Goal: Transaction & Acquisition: Purchase product/service

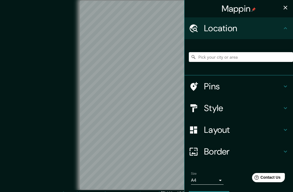
click at [247, 152] on h4 "Border" at bounding box center [243, 151] width 78 height 11
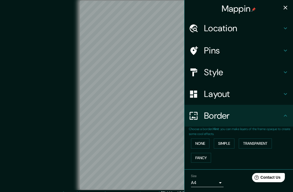
click at [207, 140] on button "None" at bounding box center [200, 143] width 18 height 10
click at [203, 142] on button "None" at bounding box center [200, 143] width 18 height 10
click at [228, 140] on button "Simple" at bounding box center [224, 143] width 21 height 10
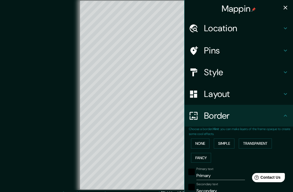
click at [205, 153] on button "Fancy" at bounding box center [201, 158] width 20 height 10
click at [253, 143] on button "Transparent" at bounding box center [255, 143] width 33 height 10
click at [203, 140] on button "None" at bounding box center [200, 143] width 18 height 10
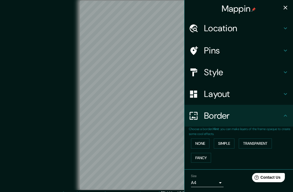
click at [254, 49] on h4 "Pins" at bounding box center [243, 50] width 78 height 11
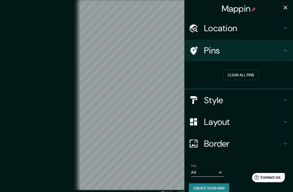
click at [242, 102] on h4 "Style" at bounding box center [243, 100] width 78 height 11
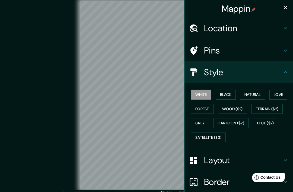
click at [232, 95] on button "Black" at bounding box center [226, 95] width 20 height 10
click at [254, 94] on button "Natural" at bounding box center [252, 95] width 25 height 10
click at [216, 158] on h4 "Layout" at bounding box center [243, 160] width 78 height 11
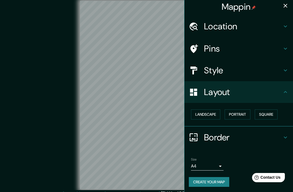
scroll to position [2, 0]
click at [220, 165] on body "Mappin Location Pins Style Layout Landscape Portrait Square Border Choose a bor…" at bounding box center [146, 96] width 293 height 192
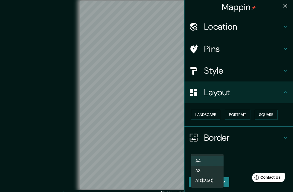
click at [207, 169] on li "A3" at bounding box center [207, 171] width 33 height 10
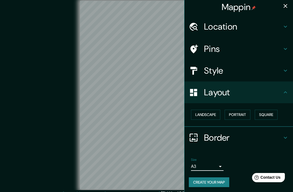
click at [233, 134] on h4 "Border" at bounding box center [243, 137] width 78 height 11
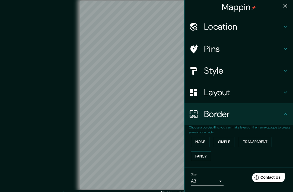
click at [205, 155] on button "Fancy" at bounding box center [201, 156] width 20 height 10
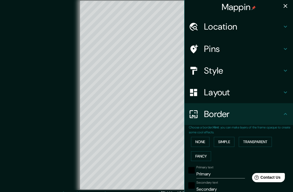
click at [204, 138] on button "None" at bounding box center [200, 142] width 18 height 10
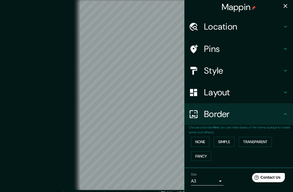
click at [247, 115] on h4 "Border" at bounding box center [243, 114] width 78 height 11
click at [243, 72] on h4 "Style" at bounding box center [243, 70] width 78 height 11
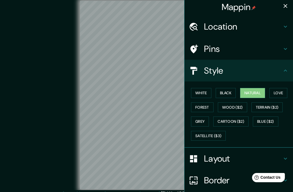
click at [260, 49] on h4 "Pins" at bounding box center [243, 48] width 78 height 11
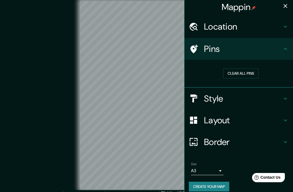
click at [266, 27] on h4 "Location" at bounding box center [243, 26] width 78 height 11
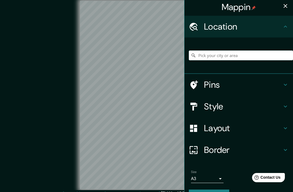
click at [242, 103] on h4 "Style" at bounding box center [243, 106] width 78 height 11
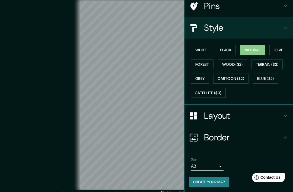
scroll to position [44, 0]
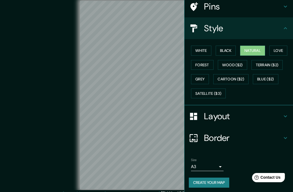
click at [280, 50] on button "Love" at bounding box center [279, 51] width 18 height 10
click at [204, 65] on button "Forest" at bounding box center [202, 65] width 23 height 10
click at [208, 48] on button "White" at bounding box center [201, 51] width 20 height 10
click at [230, 46] on button "Black" at bounding box center [226, 51] width 20 height 10
click at [242, 50] on button "Natural" at bounding box center [252, 51] width 25 height 10
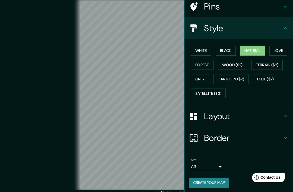
click at [206, 79] on button "Grey" at bounding box center [200, 79] width 18 height 10
click at [210, 50] on button "White" at bounding box center [201, 51] width 20 height 10
click at [231, 49] on button "Black" at bounding box center [226, 51] width 20 height 10
click at [253, 48] on button "Natural" at bounding box center [252, 51] width 25 height 10
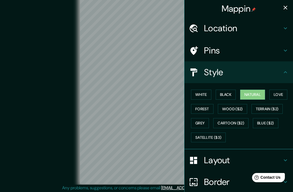
scroll to position [0, 0]
click at [281, 31] on h4 "Location" at bounding box center [243, 28] width 78 height 11
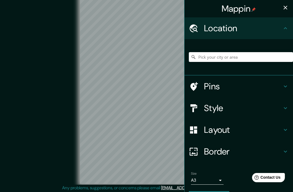
click at [281, 31] on h4 "Location" at bounding box center [243, 28] width 78 height 11
click at [273, 88] on h4 "Pins" at bounding box center [243, 86] width 78 height 11
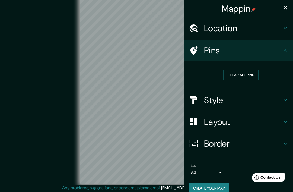
click at [253, 98] on h4 "Style" at bounding box center [243, 100] width 78 height 11
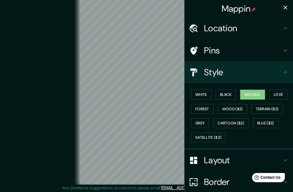
click at [272, 72] on h4 "Style" at bounding box center [243, 72] width 78 height 11
click at [225, 160] on h4 "Layout" at bounding box center [243, 160] width 78 height 11
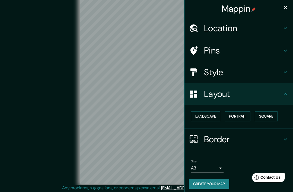
click at [225, 139] on h4 "Border" at bounding box center [243, 139] width 78 height 11
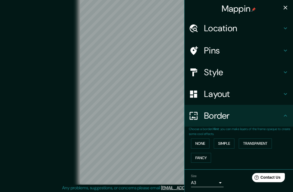
click at [202, 143] on button "None" at bounding box center [200, 143] width 18 height 10
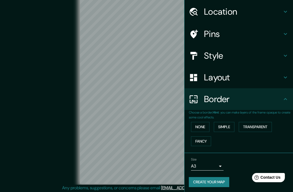
scroll to position [16, 0]
click at [276, 96] on h4 "Border" at bounding box center [243, 99] width 78 height 11
click at [279, 99] on h4 "Border" at bounding box center [243, 99] width 78 height 11
click at [286, 99] on icon at bounding box center [285, 99] width 7 height 7
click at [283, 77] on icon at bounding box center [285, 77] width 7 height 7
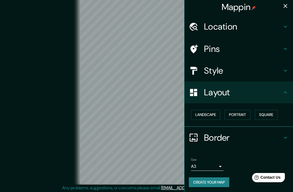
scroll to position [23, 0]
click at [209, 117] on button "Landscape" at bounding box center [205, 115] width 29 height 10
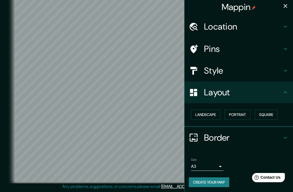
click at [240, 110] on button "Portrait" at bounding box center [238, 115] width 26 height 10
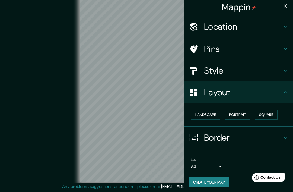
click at [270, 113] on button "Square" at bounding box center [266, 115] width 23 height 10
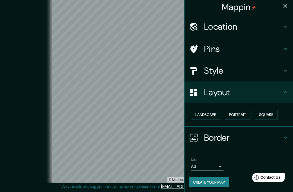
click at [209, 117] on button "Landscape" at bounding box center [205, 115] width 29 height 10
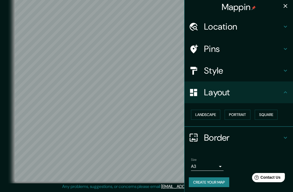
click at [251, 73] on h4 "Style" at bounding box center [243, 70] width 78 height 11
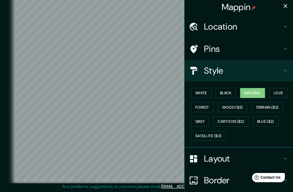
click at [199, 94] on button "White" at bounding box center [201, 93] width 20 height 10
click at [230, 90] on button "Black" at bounding box center [226, 93] width 20 height 10
click at [252, 92] on button "Natural" at bounding box center [252, 93] width 25 height 10
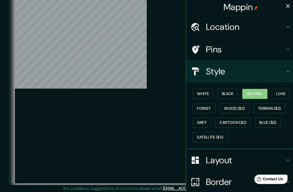
scroll to position [8, 0]
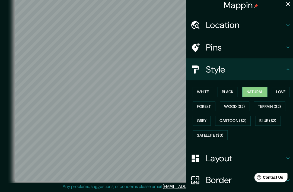
click at [227, 93] on button "Black" at bounding box center [226, 93] width 20 height 10
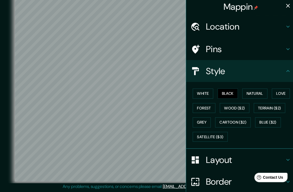
scroll to position [0, 0]
click at [270, 49] on h4 "Pins" at bounding box center [243, 50] width 78 height 11
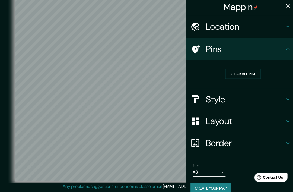
click at [278, 48] on h4 "Pins" at bounding box center [243, 50] width 78 height 11
click at [288, 48] on icon at bounding box center [285, 50] width 7 height 7
click at [287, 49] on icon at bounding box center [285, 50] width 3 height 2
click at [267, 96] on h4 "Style" at bounding box center [243, 100] width 78 height 11
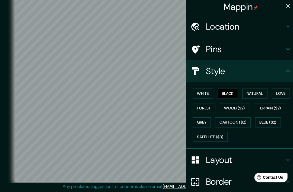
click at [232, 93] on button "Black" at bounding box center [226, 95] width 20 height 10
click at [255, 91] on button "Natural" at bounding box center [252, 95] width 25 height 10
click at [208, 92] on button "White" at bounding box center [201, 95] width 20 height 10
click at [256, 93] on button "Natural" at bounding box center [252, 95] width 25 height 10
click at [279, 92] on button "Love" at bounding box center [279, 95] width 18 height 10
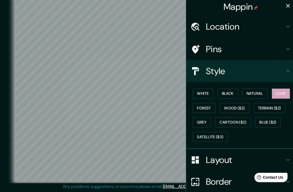
click at [206, 108] on button "Forest" at bounding box center [202, 109] width 23 height 10
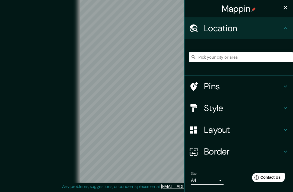
click at [272, 127] on h4 "Layout" at bounding box center [243, 129] width 78 height 11
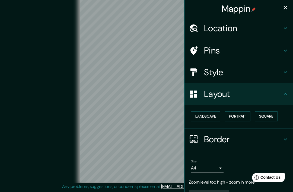
click at [215, 116] on button "Landscape" at bounding box center [205, 116] width 29 height 10
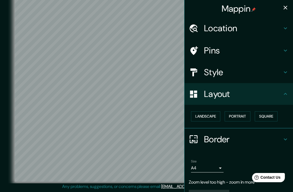
click at [253, 73] on h4 "Style" at bounding box center [243, 72] width 78 height 11
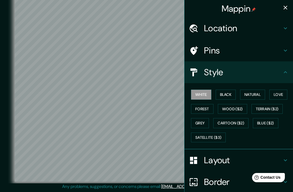
click at [228, 95] on button "Black" at bounding box center [226, 95] width 20 height 10
click at [249, 93] on button "Natural" at bounding box center [252, 95] width 25 height 10
click at [280, 94] on button "Love" at bounding box center [279, 95] width 18 height 10
click at [206, 112] on button "Forest" at bounding box center [202, 109] width 23 height 10
click at [234, 106] on button "Wood ($2)" at bounding box center [232, 109] width 29 height 10
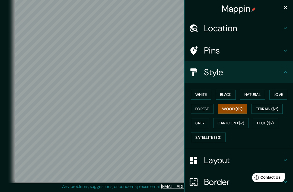
click at [206, 105] on button "Forest" at bounding box center [202, 109] width 23 height 10
click at [242, 104] on button "Wood ($2)" at bounding box center [232, 109] width 29 height 10
click at [208, 110] on button "Forest" at bounding box center [202, 109] width 23 height 10
